Goal: Transaction & Acquisition: Purchase product/service

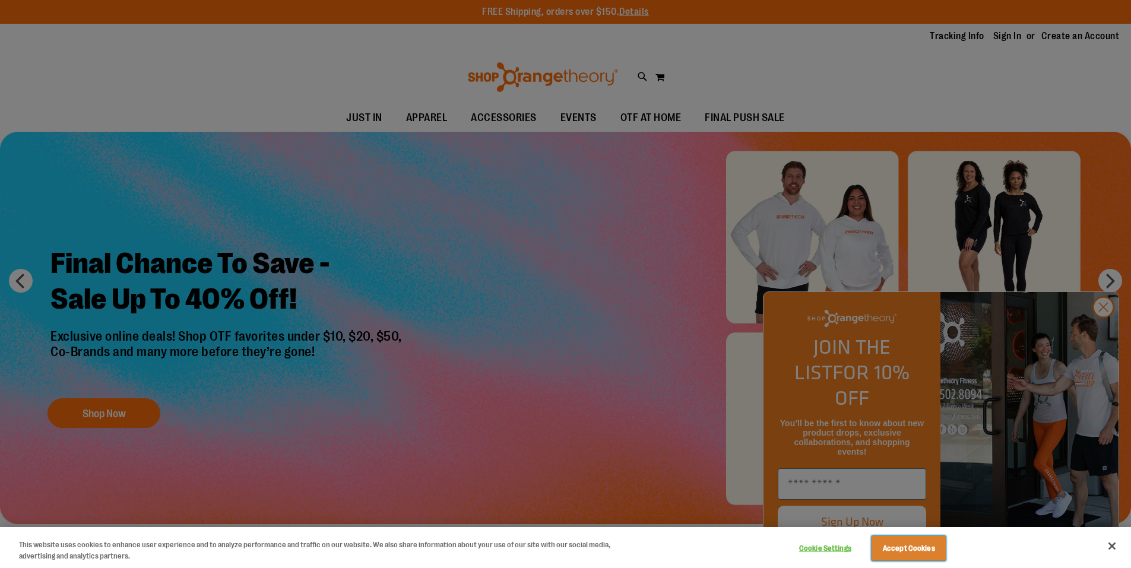
click at [895, 541] on button "Accept Cookies" at bounding box center [909, 548] width 74 height 25
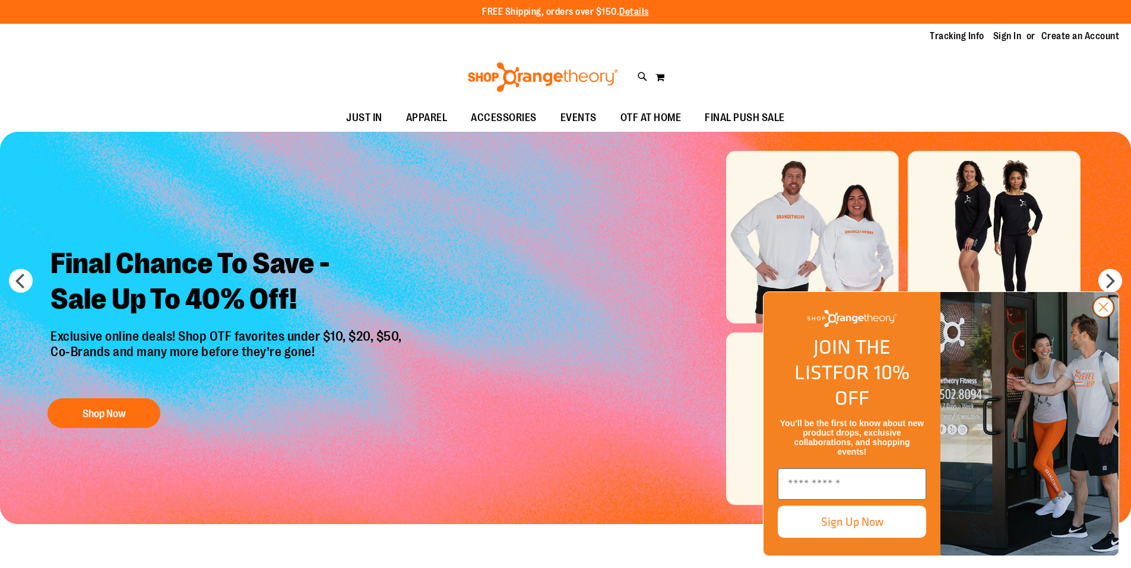
click at [1105, 312] on icon "Close dialog" at bounding box center [1104, 308] width 8 height 8
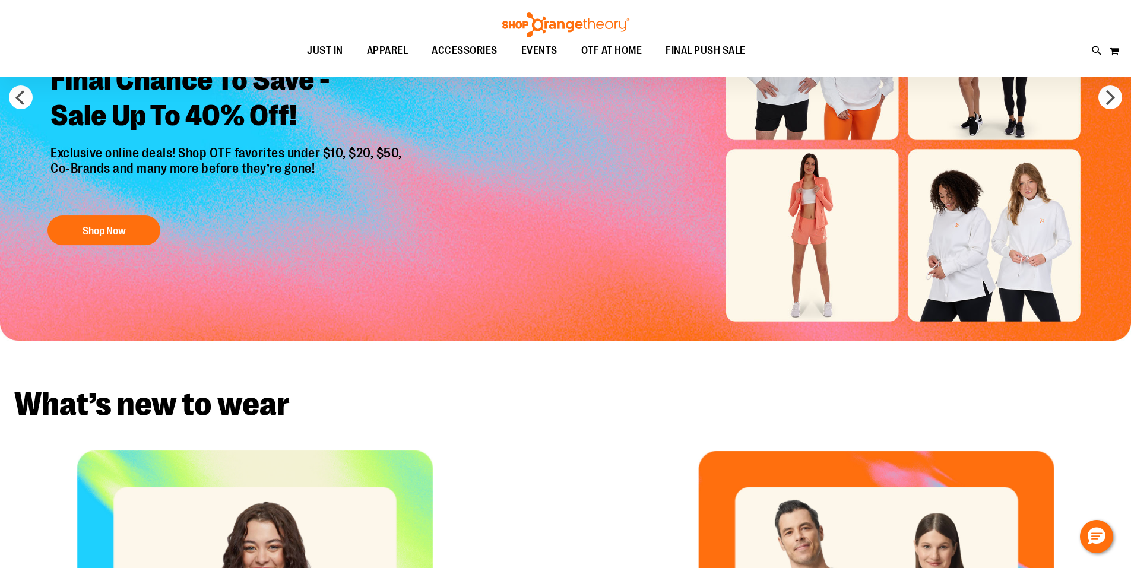
scroll to position [33, 0]
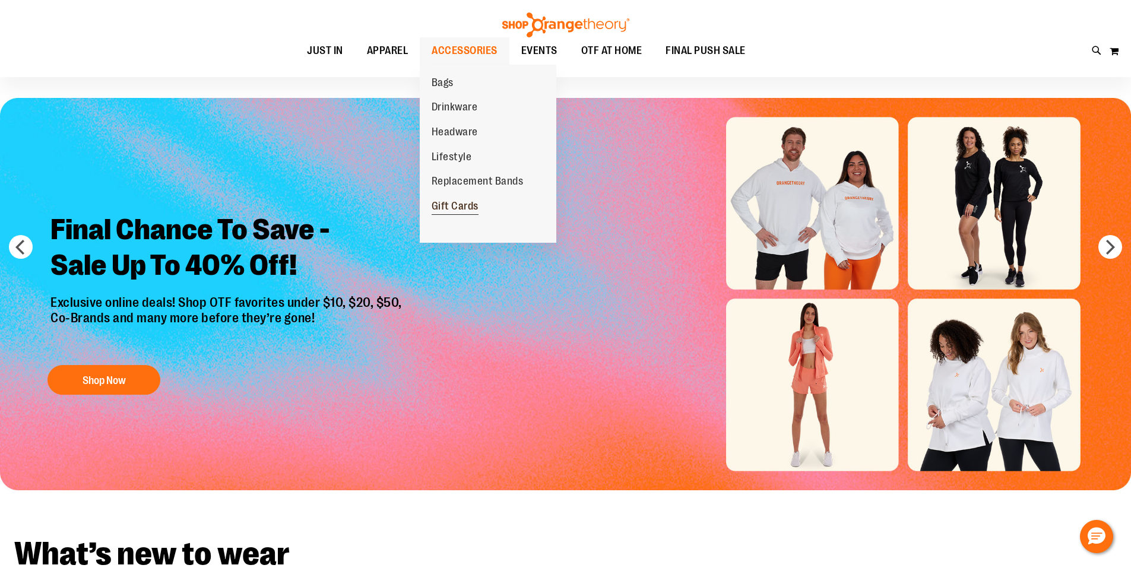
click at [463, 208] on span "Gift Cards" at bounding box center [455, 207] width 47 height 15
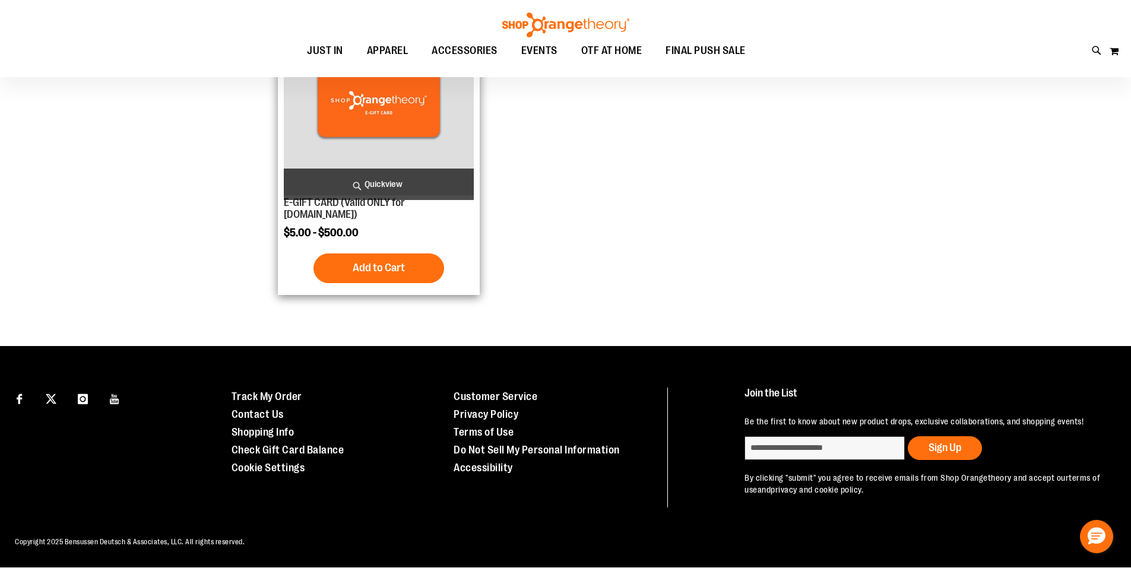
scroll to position [105, 0]
click at [380, 211] on link "E-GIFT CARD (Valid ONLY for ShopOrangetheory.com)" at bounding box center [344, 209] width 121 height 24
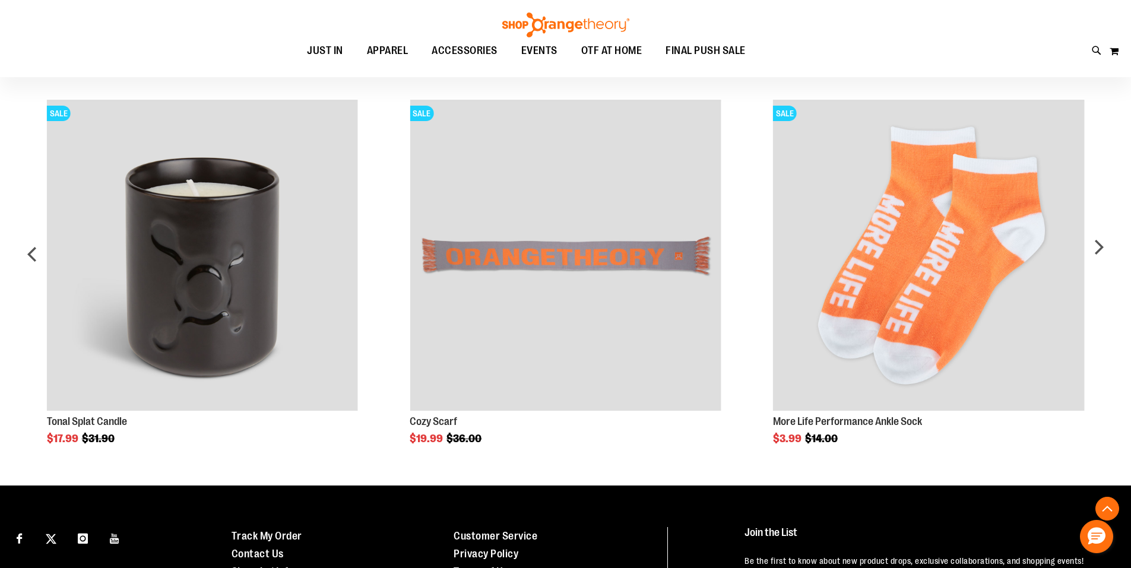
scroll to position [475, 0]
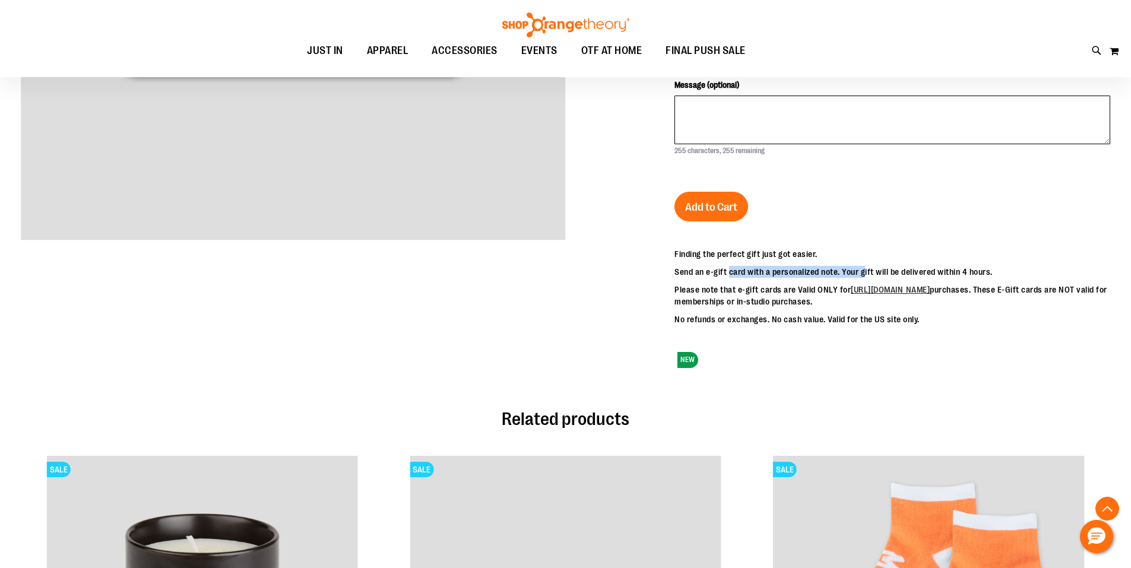
drag, startPoint x: 782, startPoint y: 260, endPoint x: 863, endPoint y: 275, distance: 82.1
click at [862, 268] on div "Finding the perfect gift just got easier. Send an e-gift card with a personaliz…" at bounding box center [893, 286] width 436 height 77
click at [852, 321] on p "No refunds or exchanges. No cash value. Valid for the US site only." at bounding box center [893, 320] width 436 height 12
click at [793, 276] on p "Send an e-gift card with a personalized note. Your gift will be delivered withi…" at bounding box center [893, 272] width 436 height 12
